Goal: Navigation & Orientation: Find specific page/section

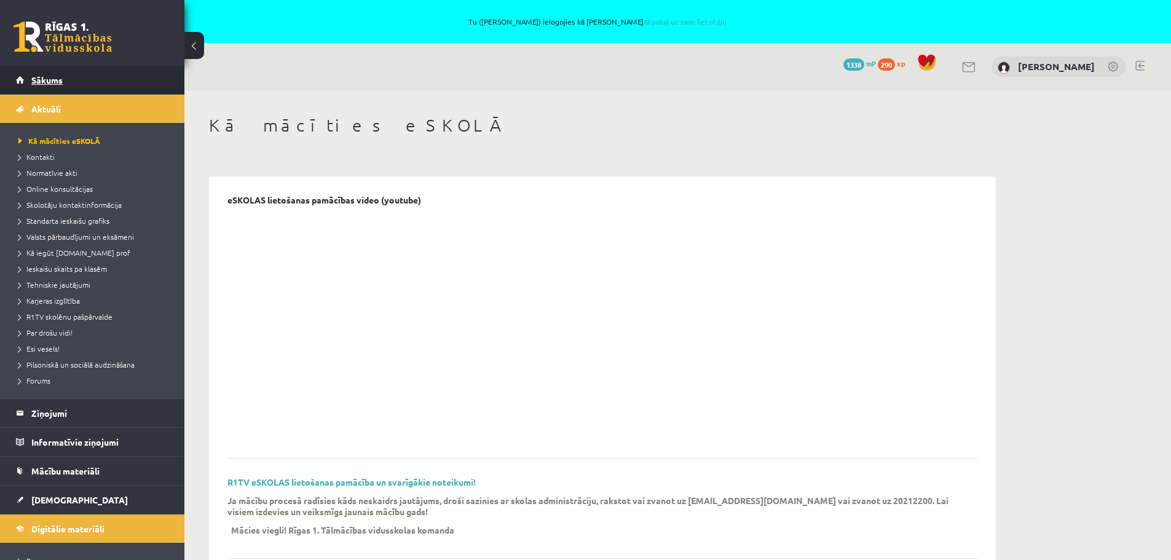
click at [46, 76] on span "Sākums" at bounding box center [46, 79] width 31 height 11
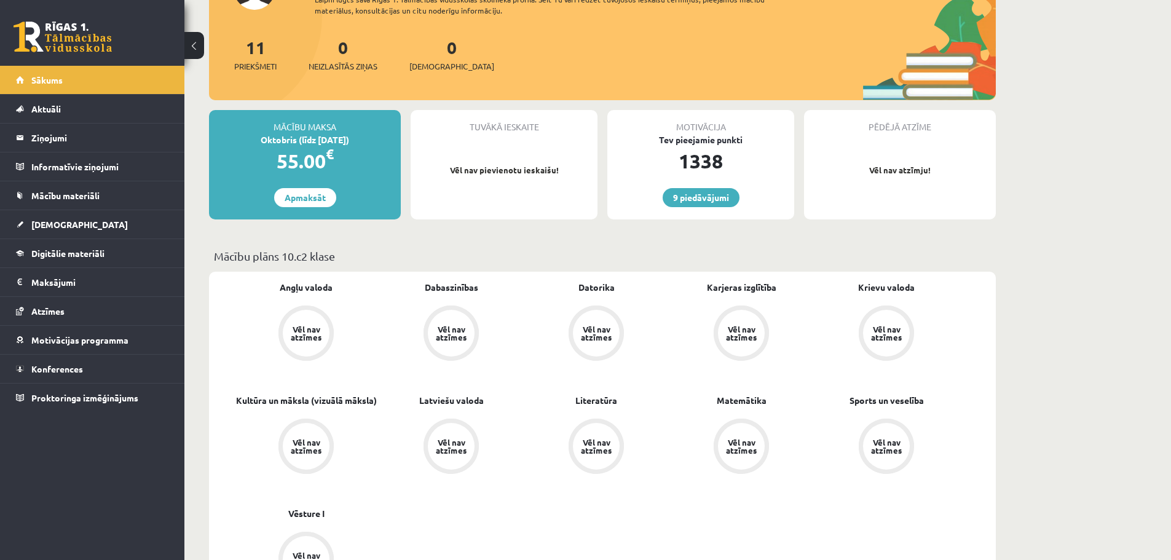
scroll to position [246, 0]
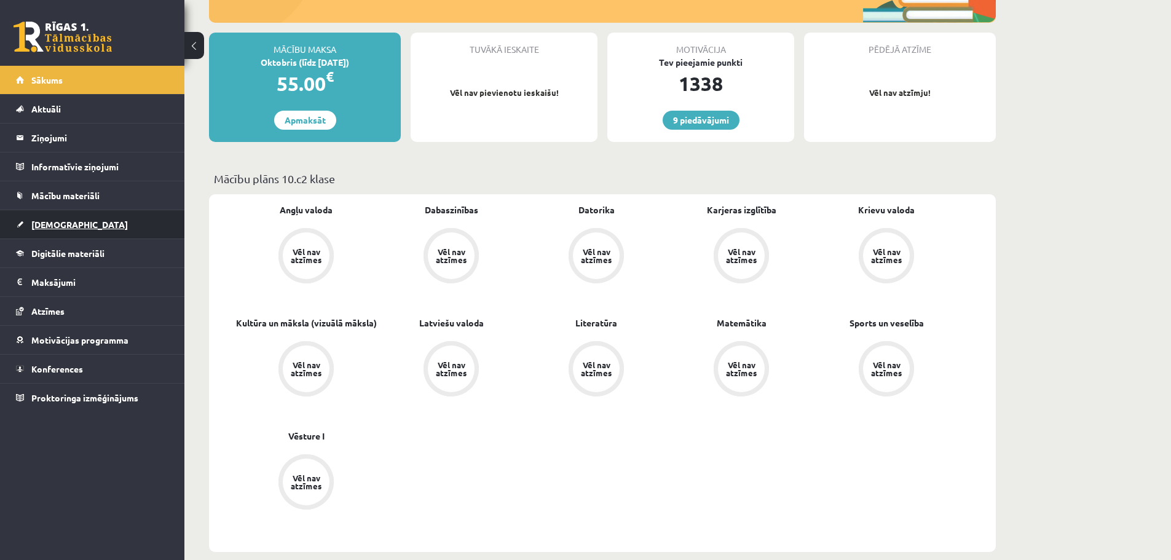
click at [45, 223] on span "[DEMOGRAPHIC_DATA]" at bounding box center [79, 224] width 97 height 11
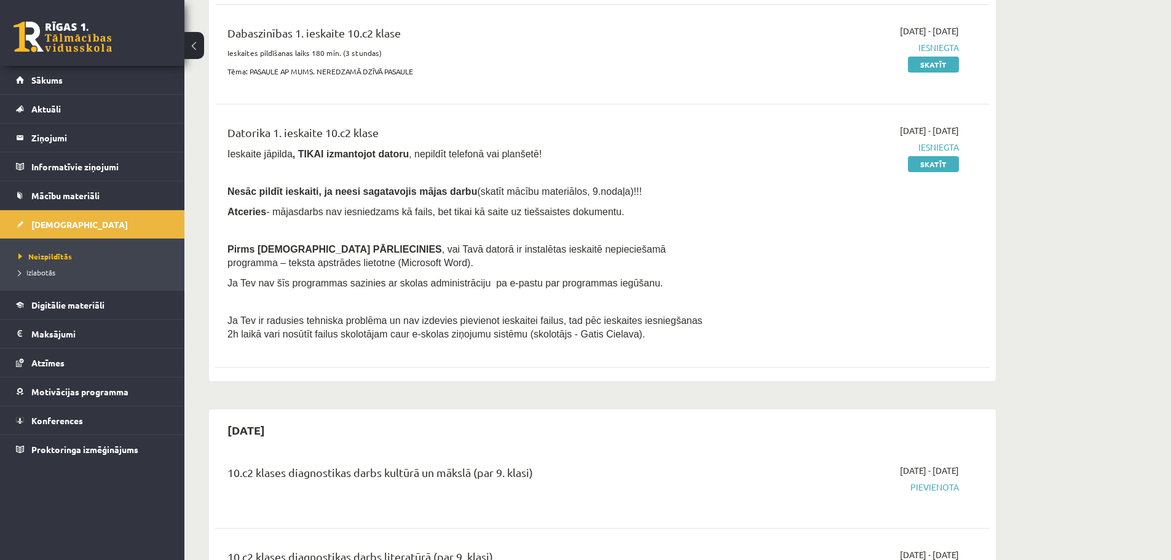
scroll to position [307, 0]
